Goal: Task Accomplishment & Management: Manage account settings

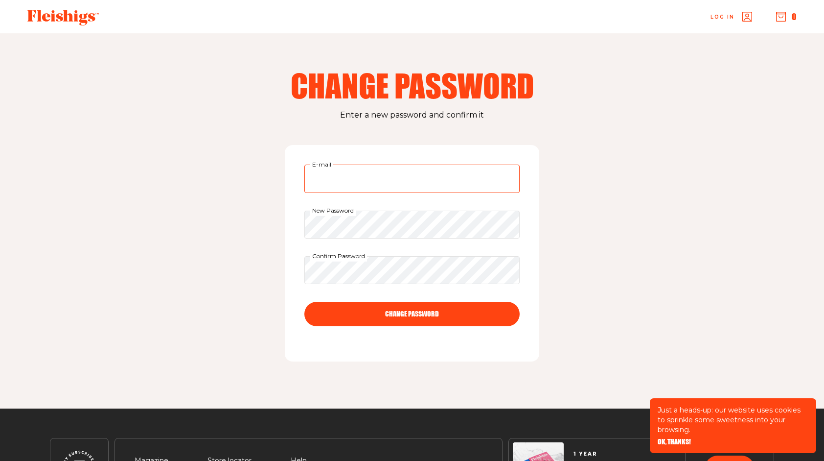
click at [329, 181] on input "E-mail" at bounding box center [411, 178] width 215 height 28
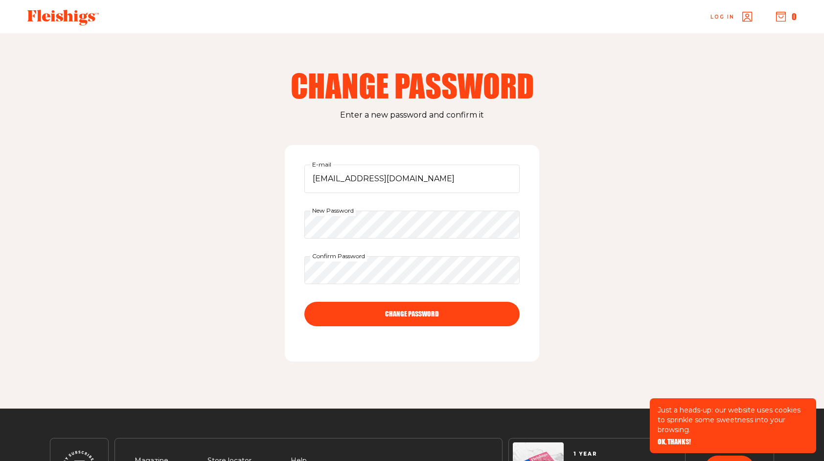
click at [407, 314] on button "CHANGE PASSWORD" at bounding box center [411, 314] width 215 height 24
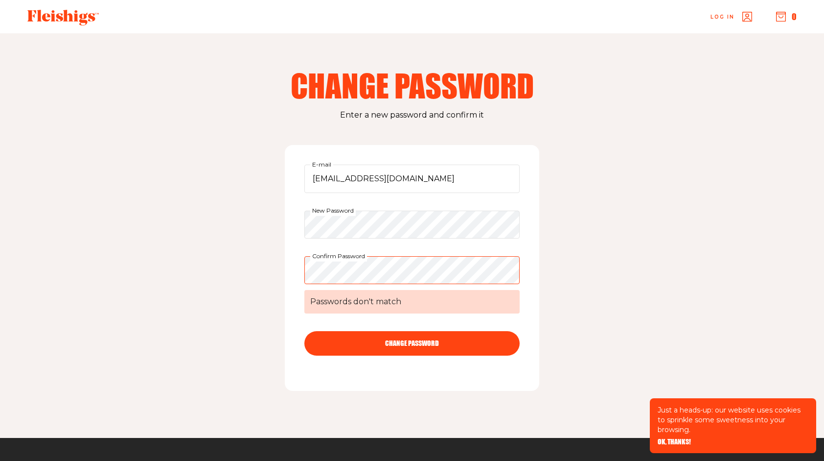
click at [409, 345] on button "CHANGE PASSWORD" at bounding box center [411, 343] width 215 height 24
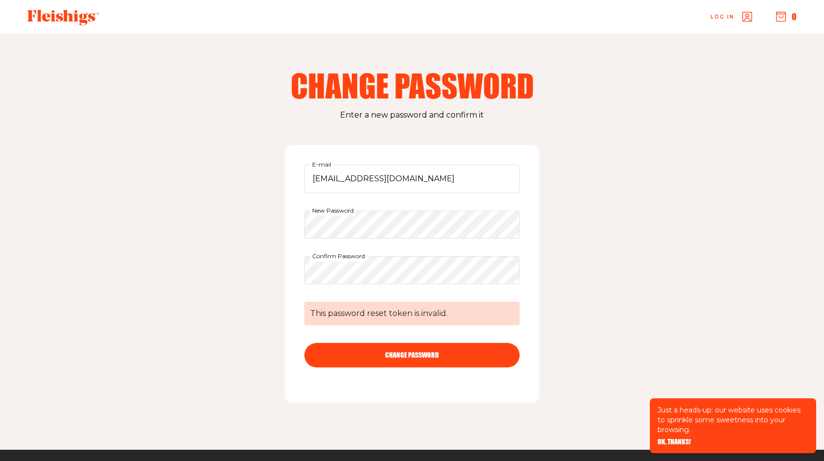
scroll to position [7, 0]
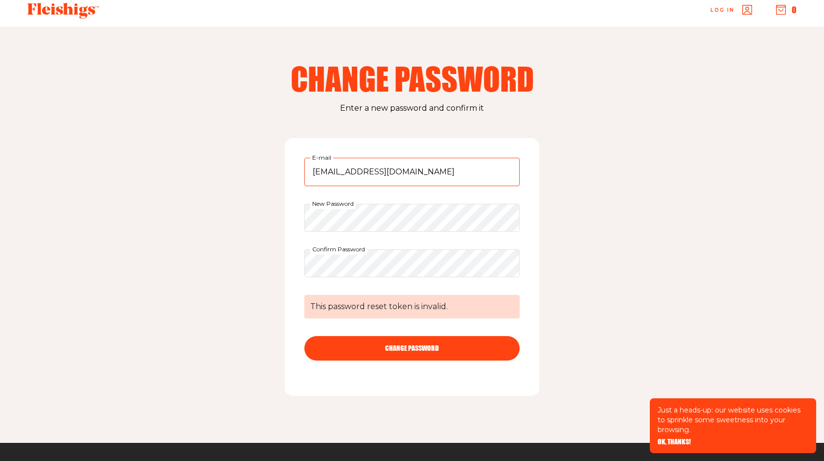
drag, startPoint x: 414, startPoint y: 175, endPoint x: 231, endPoint y: 164, distance: 183.0
click at [231, 164] on div "Change Password Enter a new password and confirm it GKRAMER678@aol.com E-mail N…" at bounding box center [412, 234] width 783 height 416
type input "[EMAIL_ADDRESS][DOMAIN_NAME]"
click at [409, 347] on button "CHANGE PASSWORD" at bounding box center [411, 348] width 215 height 24
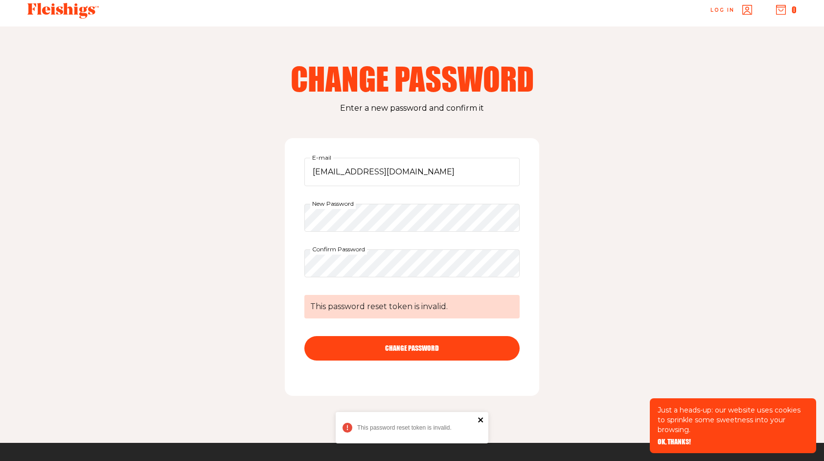
click at [482, 420] on icon "close" at bounding box center [480, 419] width 5 height 5
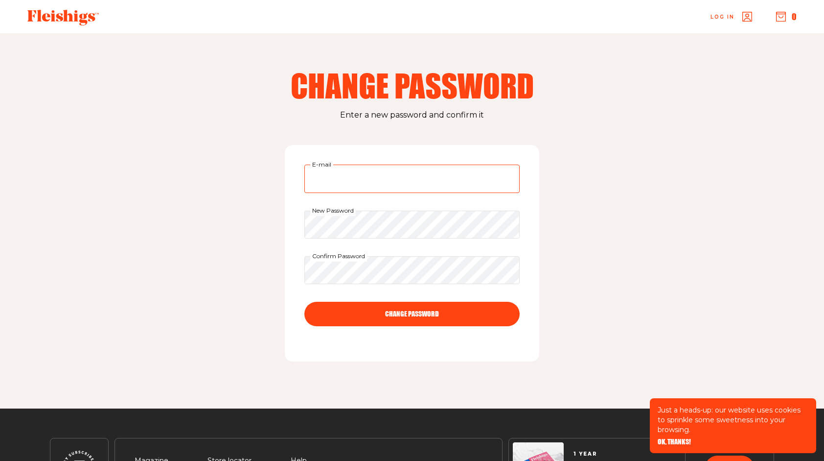
click at [335, 183] on input "E-mail" at bounding box center [411, 178] width 215 height 28
type input "[EMAIL_ADDRESS][DOMAIN_NAME]"
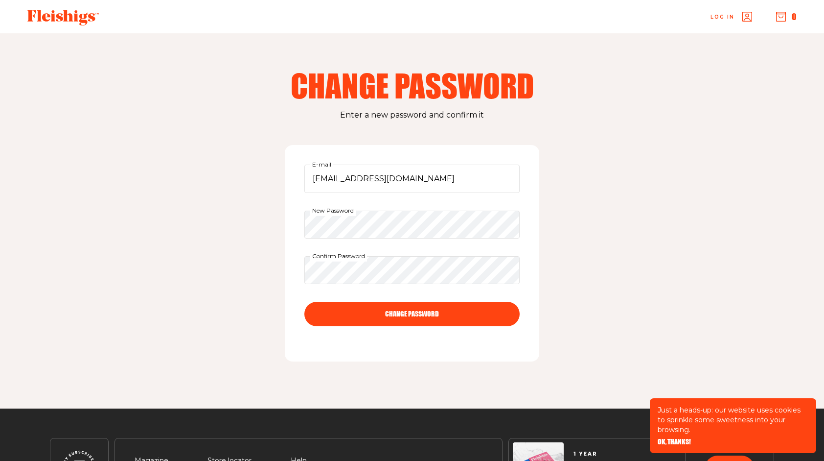
click at [399, 311] on button "CHANGE PASSWORD" at bounding box center [411, 314] width 215 height 24
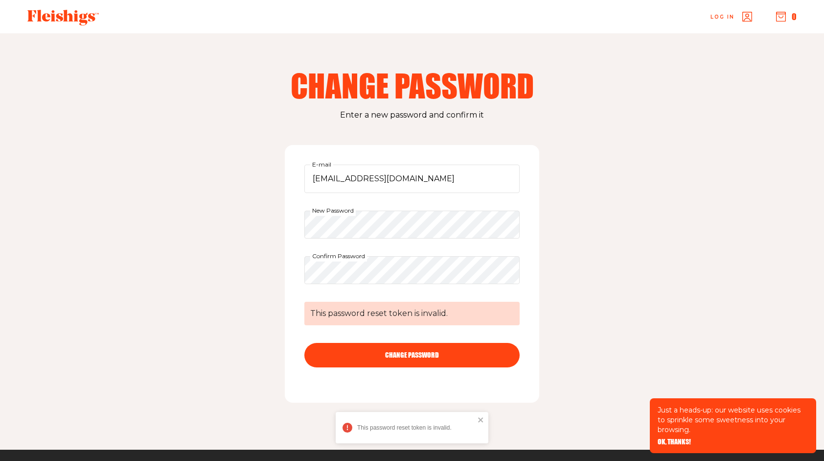
click at [397, 359] on button "CHANGE PASSWORD" at bounding box center [411, 355] width 215 height 24
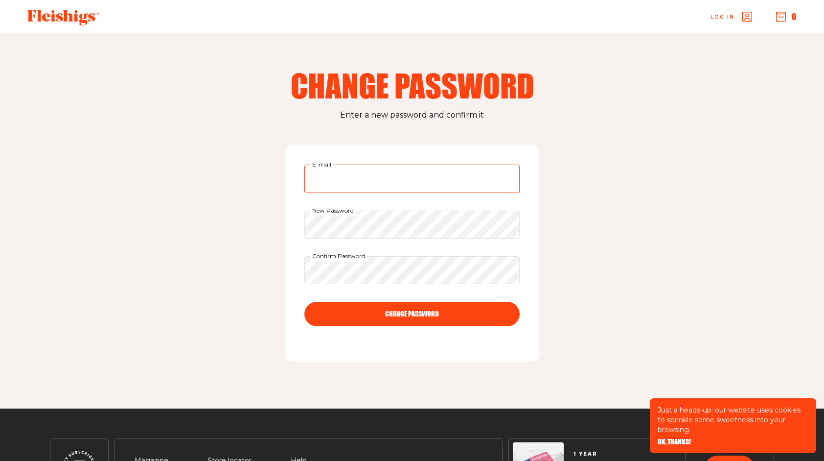
click at [320, 178] on input "E-mail" at bounding box center [411, 178] width 215 height 28
type input "[EMAIL_ADDRESS][DOMAIN_NAME]"
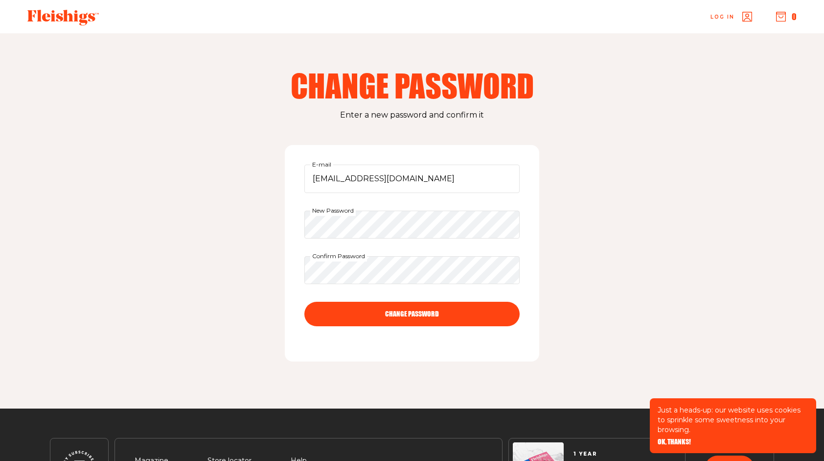
click at [400, 315] on button "CHANGE PASSWORD" at bounding box center [411, 314] width 215 height 24
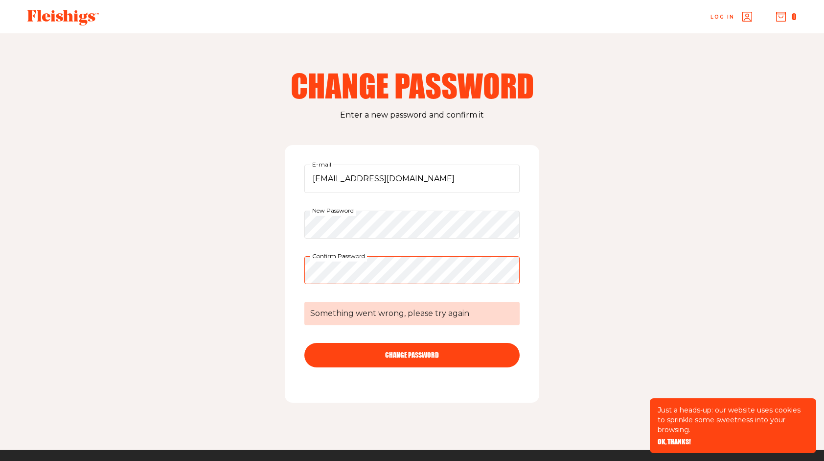
click at [304, 343] on button "CHANGE PASSWORD" at bounding box center [411, 355] width 215 height 24
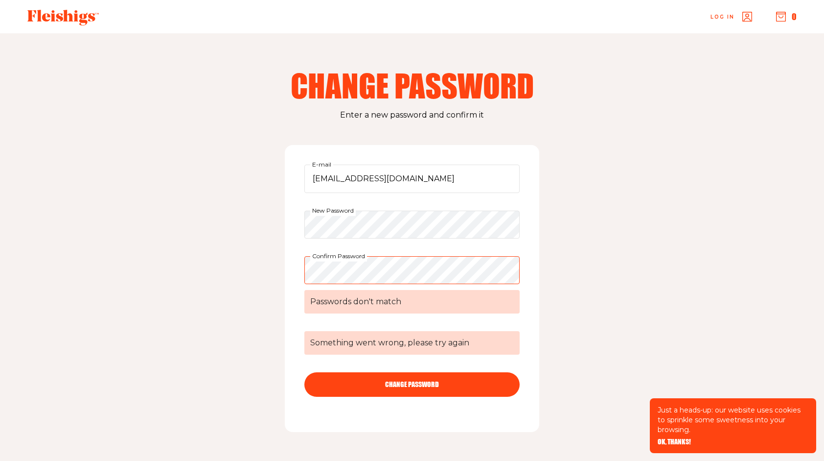
click at [390, 383] on button "CHANGE PASSWORD" at bounding box center [411, 384] width 215 height 24
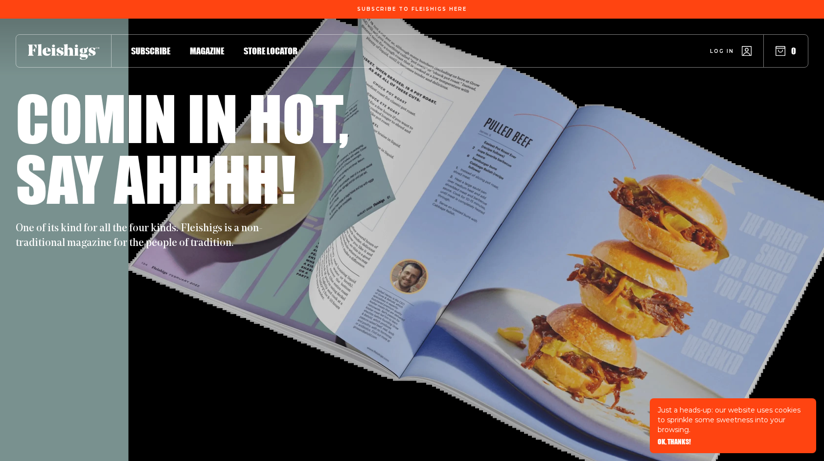
click at [726, 47] on span "Log in" at bounding box center [722, 43] width 24 height 7
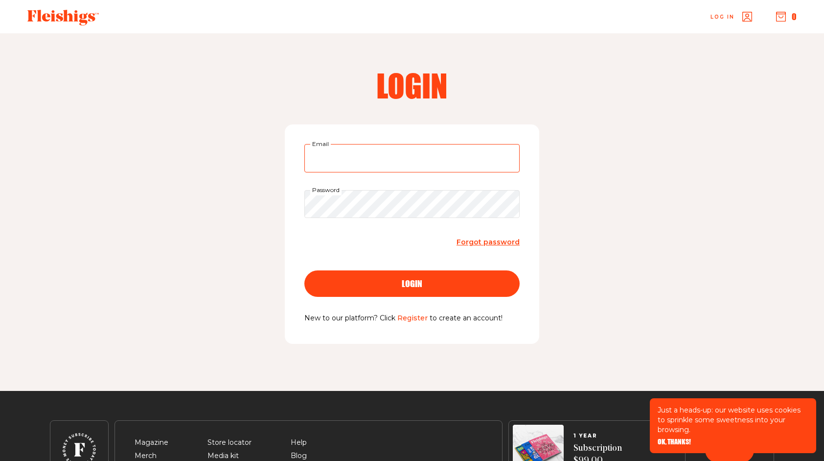
click at [323, 164] on input "Email" at bounding box center [411, 158] width 215 height 28
click at [714, 170] on div "Login gkramer678@ Email Password Forgot password login New to our platform? Cli…" at bounding box center [412, 211] width 783 height 357
click at [380, 157] on input "gkramer678@" at bounding box center [411, 158] width 215 height 28
type input "[EMAIL_ADDRESS][DOMAIN_NAME]"
click at [411, 279] on span "login" at bounding box center [412, 274] width 21 height 9
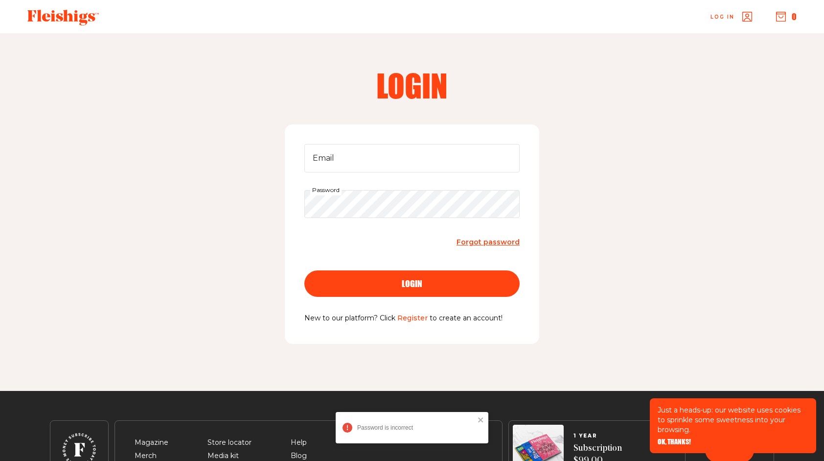
click at [488, 423] on div "Password is incorrect" at bounding box center [412, 427] width 153 height 31
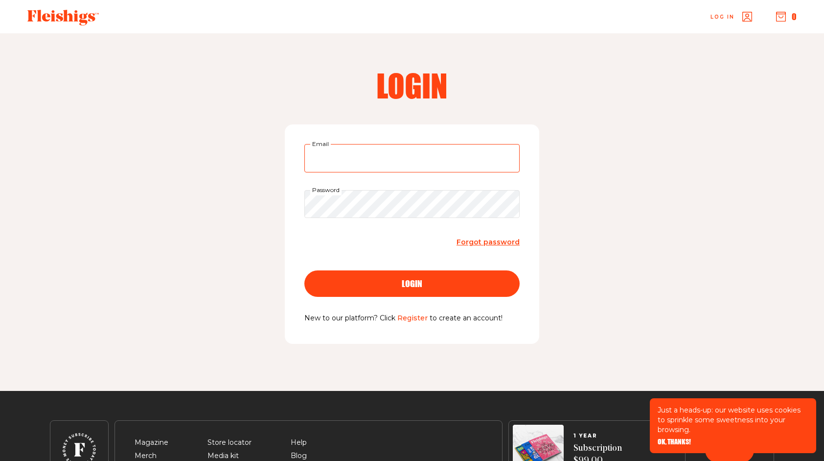
click at [334, 152] on input "Email" at bounding box center [411, 158] width 215 height 28
type input "[EMAIL_ADDRESS][DOMAIN_NAME]"
click at [401, 281] on div "login" at bounding box center [412, 283] width 176 height 9
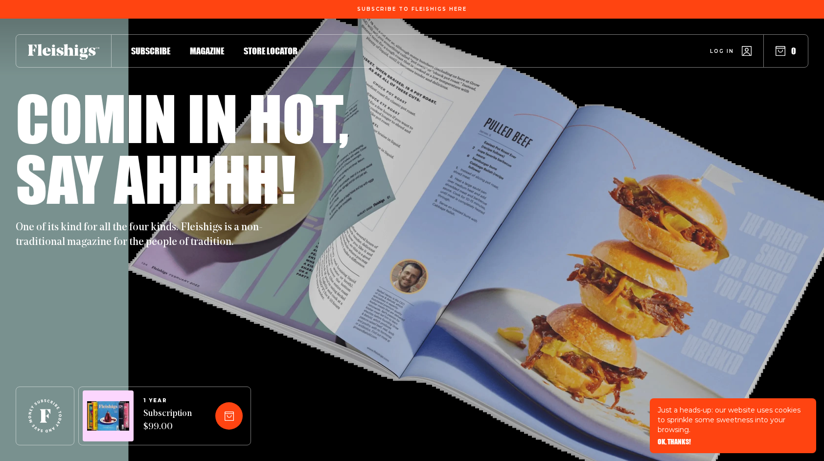
click at [719, 47] on span "Log in" at bounding box center [722, 43] width 24 height 7
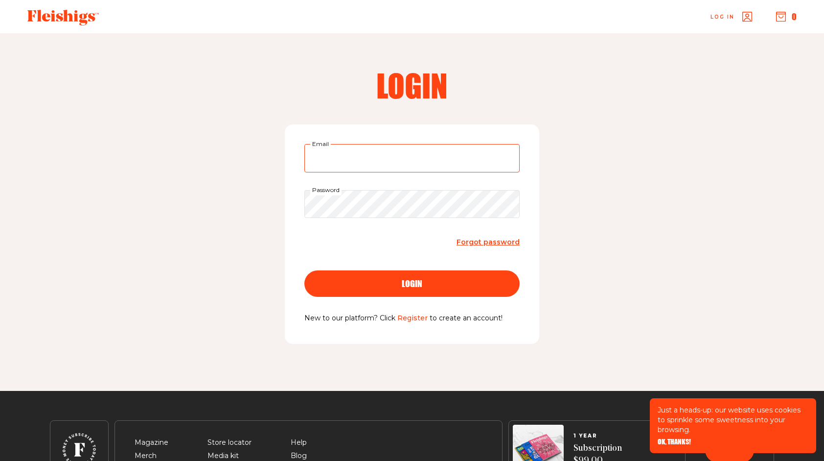
click at [339, 163] on input "Email" at bounding box center [411, 158] width 215 height 28
type input "gkramer678@aol.com"
click at [304, 270] on button "login" at bounding box center [411, 283] width 215 height 26
click at [392, 286] on div "login" at bounding box center [412, 283] width 176 height 9
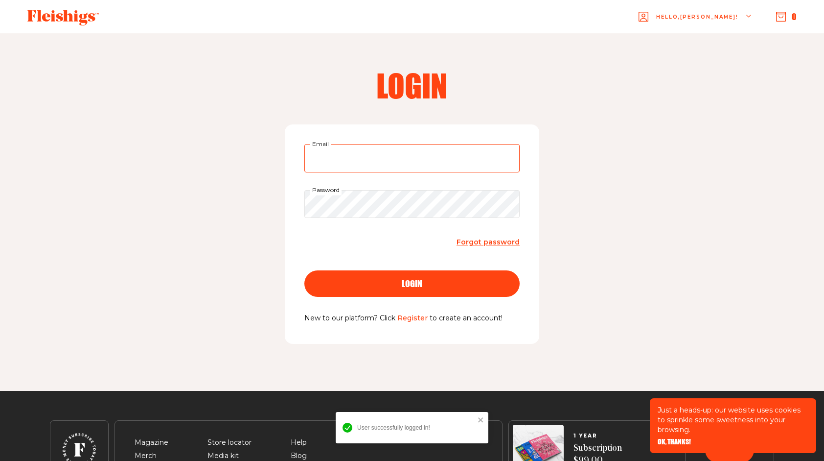
click at [333, 165] on input "Email" at bounding box center [411, 158] width 215 height 28
